Goal: Task Accomplishment & Management: Use online tool/utility

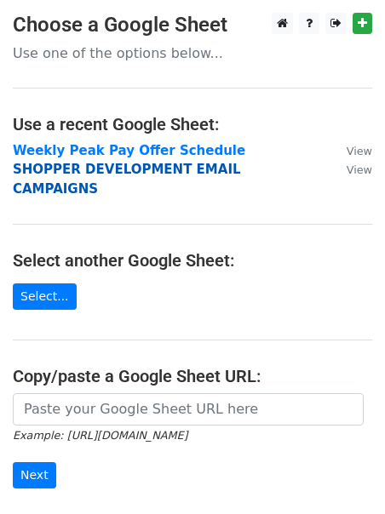
click at [123, 172] on strong "SHOPPER DEVELOPMENT EMAIL CAMPAIGNS" at bounding box center [127, 179] width 228 height 35
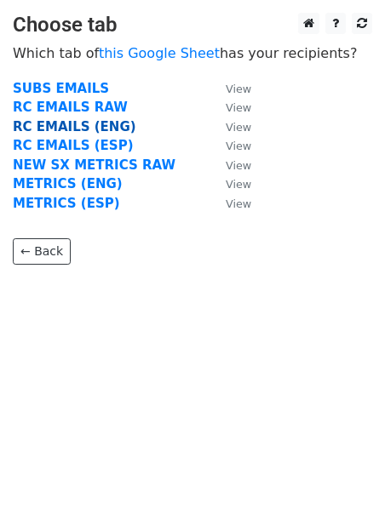
click at [84, 128] on strong "RC EMAILS (ENG)" at bounding box center [74, 126] width 123 height 15
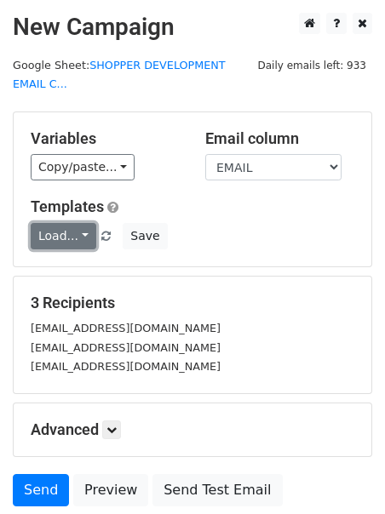
click at [60, 237] on link "Load..." at bounding box center [64, 236] width 66 height 26
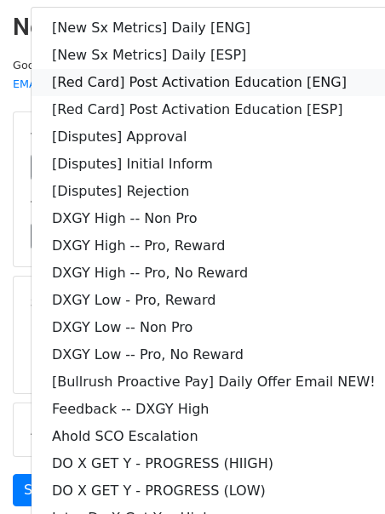
click at [92, 83] on link "[Red Card] Post Activation Education [ENG]" at bounding box center [214, 82] width 364 height 27
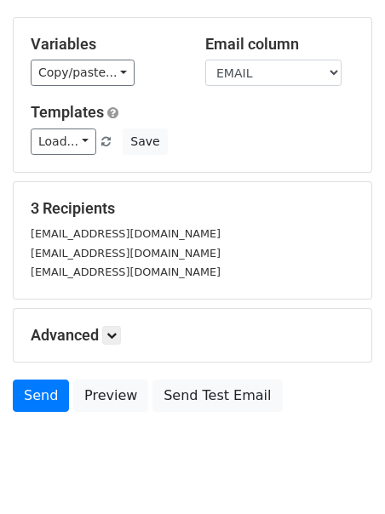
scroll to position [110, 0]
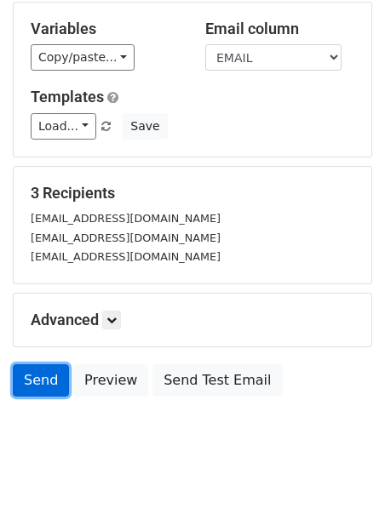
click at [20, 371] on link "Send" at bounding box center [41, 380] width 56 height 32
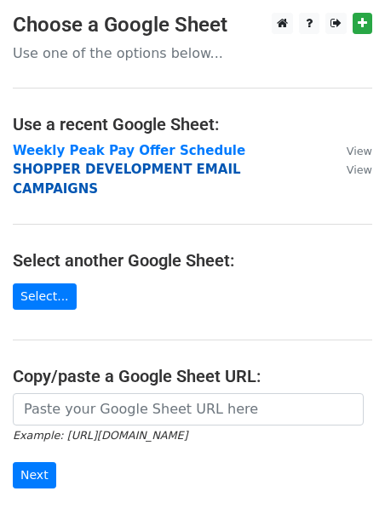
click at [56, 169] on strong "SHOPPER DEVELOPMENT EMAIL CAMPAIGNS" at bounding box center [127, 179] width 228 height 35
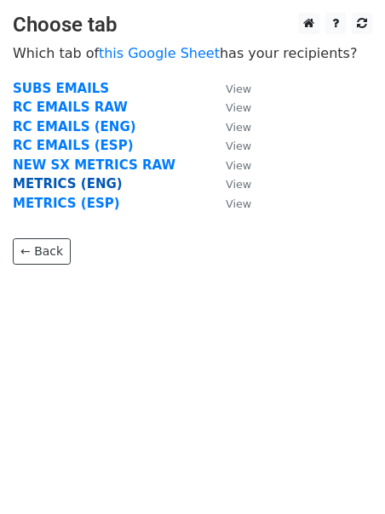
click at [49, 180] on strong "METRICS (ENG)" at bounding box center [68, 183] width 110 height 15
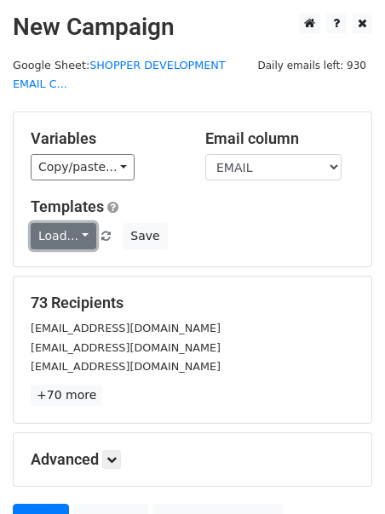
click at [45, 234] on link "Load..." at bounding box center [64, 236] width 66 height 26
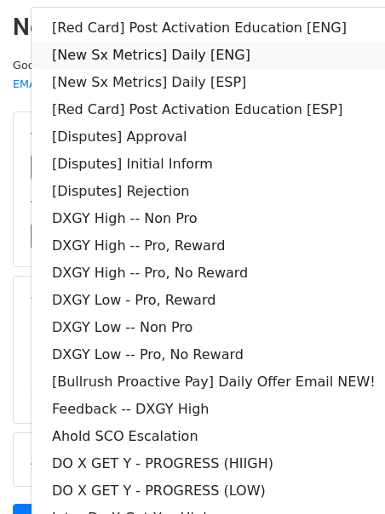
click at [111, 56] on link "[New Sx Metrics] Daily [ENG]" at bounding box center [214, 55] width 364 height 27
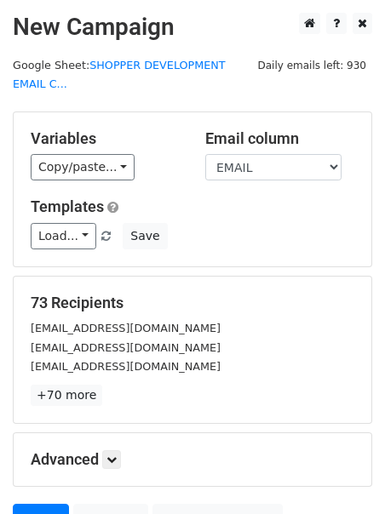
scroll to position [166, 0]
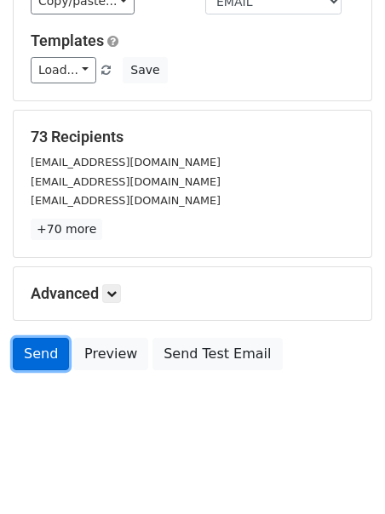
click at [37, 358] on link "Send" at bounding box center [41, 354] width 56 height 32
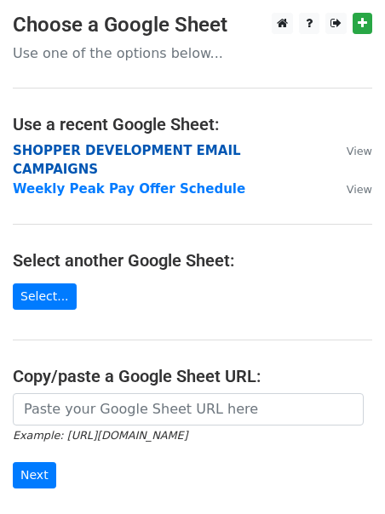
click at [57, 149] on strong "SHOPPER DEVELOPMENT EMAIL CAMPAIGNS" at bounding box center [127, 160] width 228 height 35
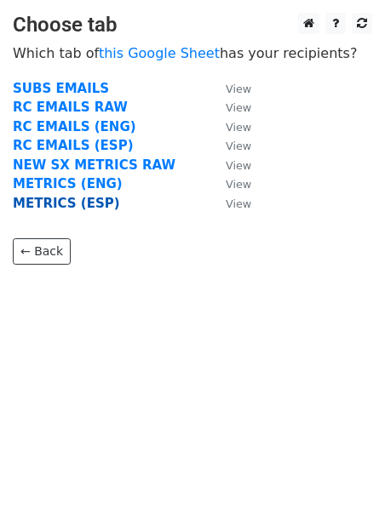
click at [54, 203] on strong "METRICS (ESP)" at bounding box center [66, 203] width 107 height 15
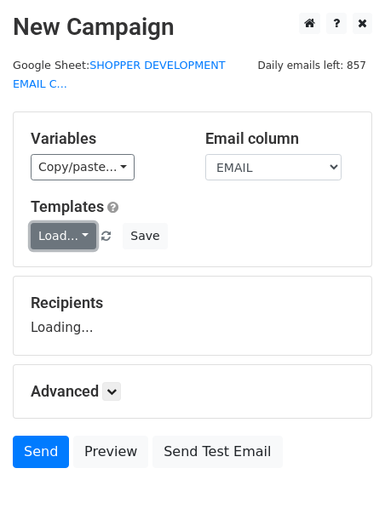
click at [51, 238] on link "Load..." at bounding box center [64, 236] width 66 height 26
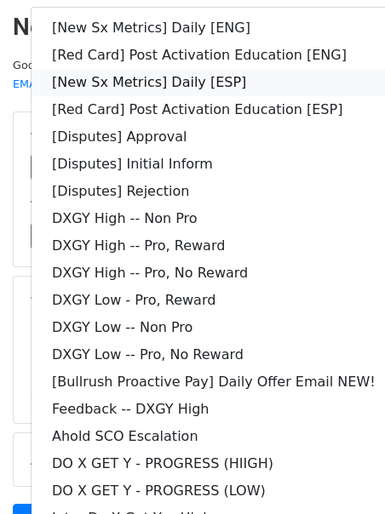
click at [116, 69] on link "[New Sx Metrics] Daily [ESP]" at bounding box center [214, 82] width 364 height 27
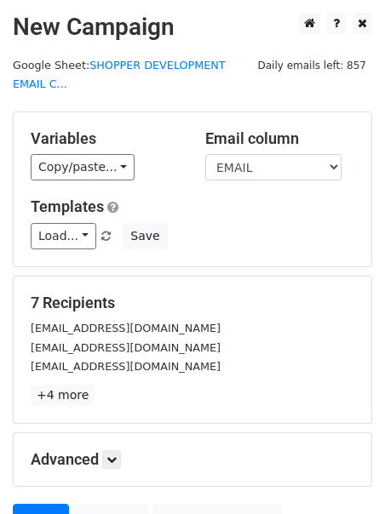
scroll to position [100, 0]
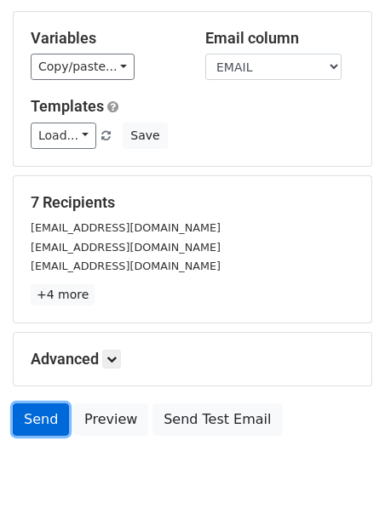
click at [52, 418] on link "Send" at bounding box center [41, 420] width 56 height 32
